Goal: Task Accomplishment & Management: Manage account settings

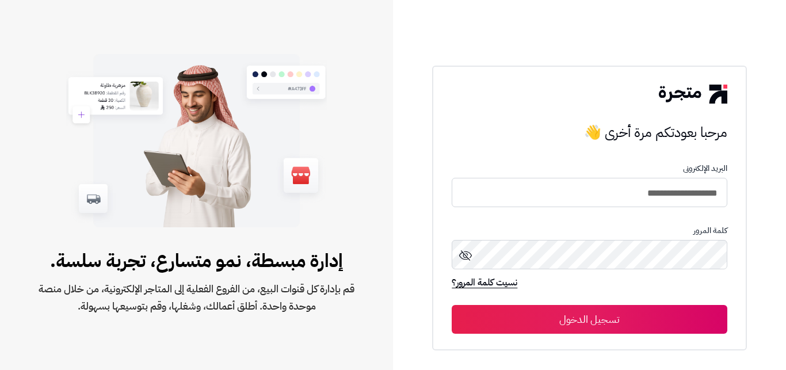
click at [659, 311] on button "تسجيل الدخول" at bounding box center [589, 319] width 275 height 29
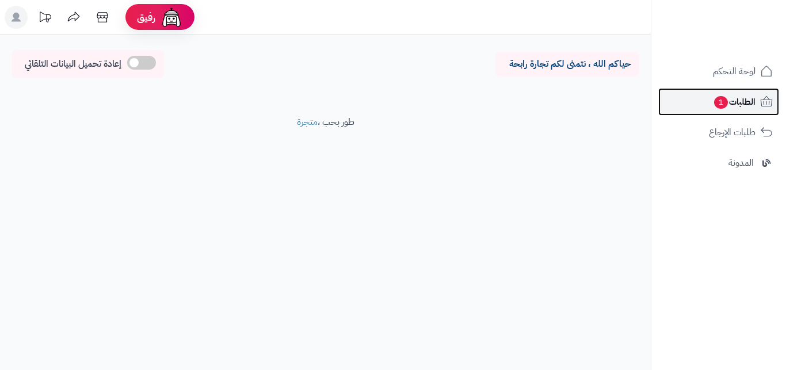
click at [710, 105] on link "الطلبات 1" at bounding box center [718, 102] width 121 height 28
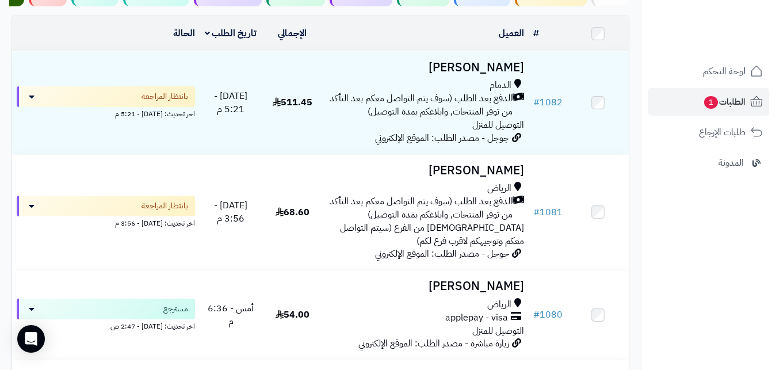
scroll to position [145, 0]
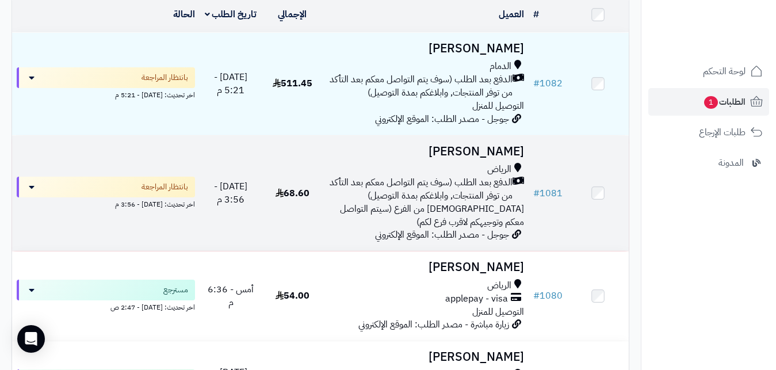
click at [456, 203] on span "الدفع بعد الطلب (سوف يتم التواصل معكم بعد التأكد من توفر المنتجات, وابلاغكم بمد…" at bounding box center [420, 189] width 185 height 26
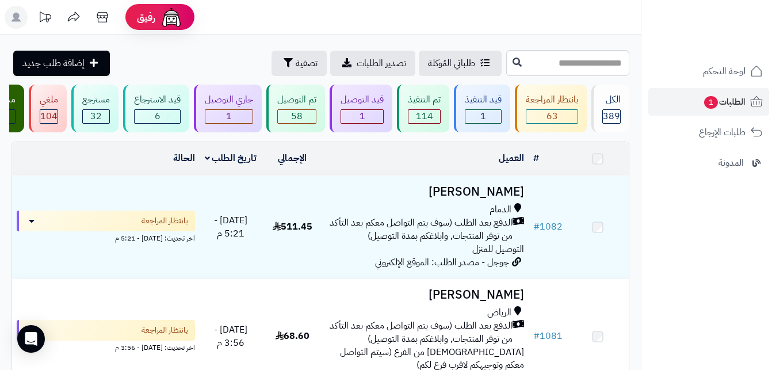
click at [439, 216] on span "الدفع بعد الطلب (سوف يتم التواصل معكم بعد التأكد من توفر المنتجات, وابلاغكم بمد…" at bounding box center [420, 229] width 185 height 26
